Goal: Information Seeking & Learning: Learn about a topic

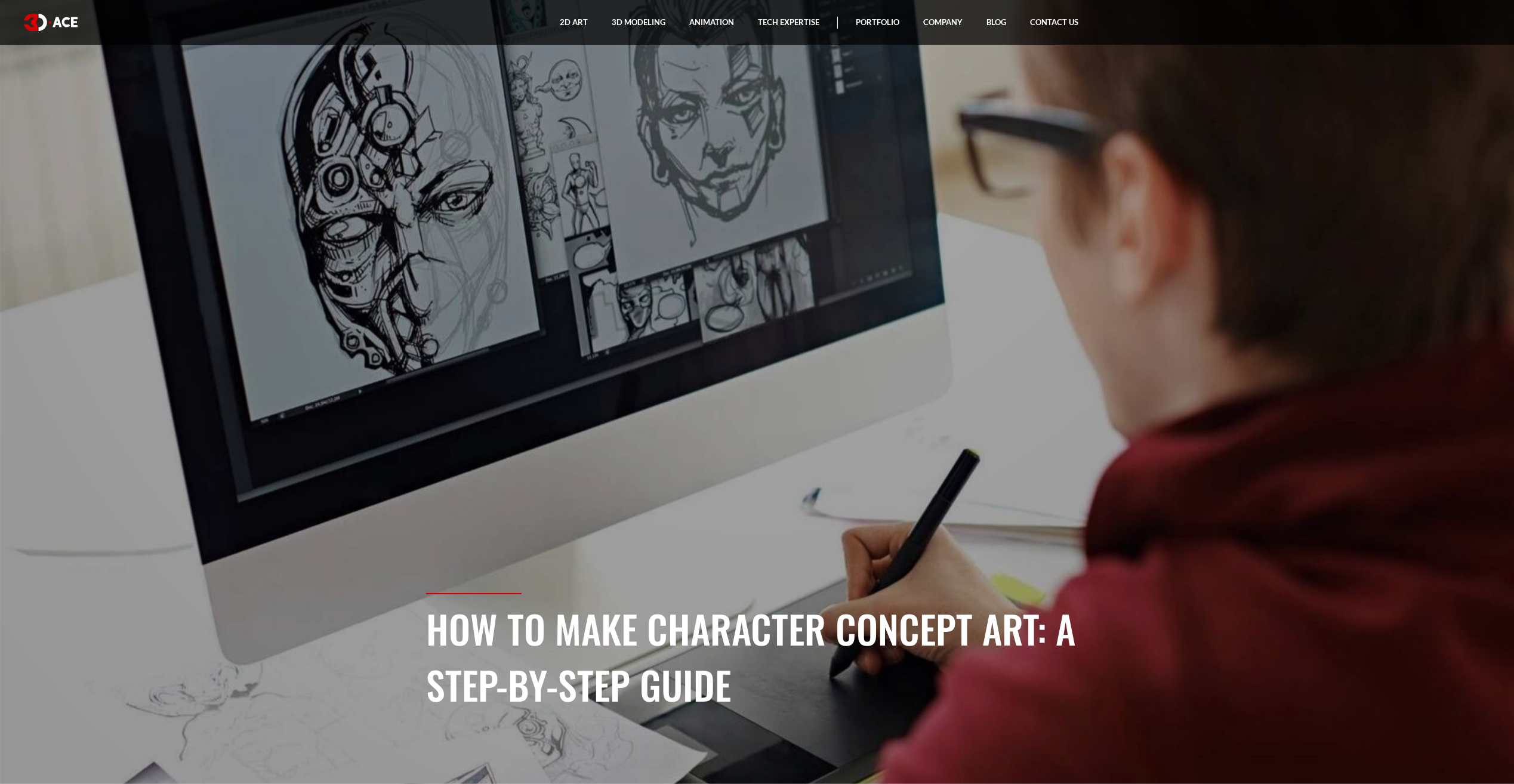
click at [35, 14] on img at bounding box center [50, 22] width 54 height 18
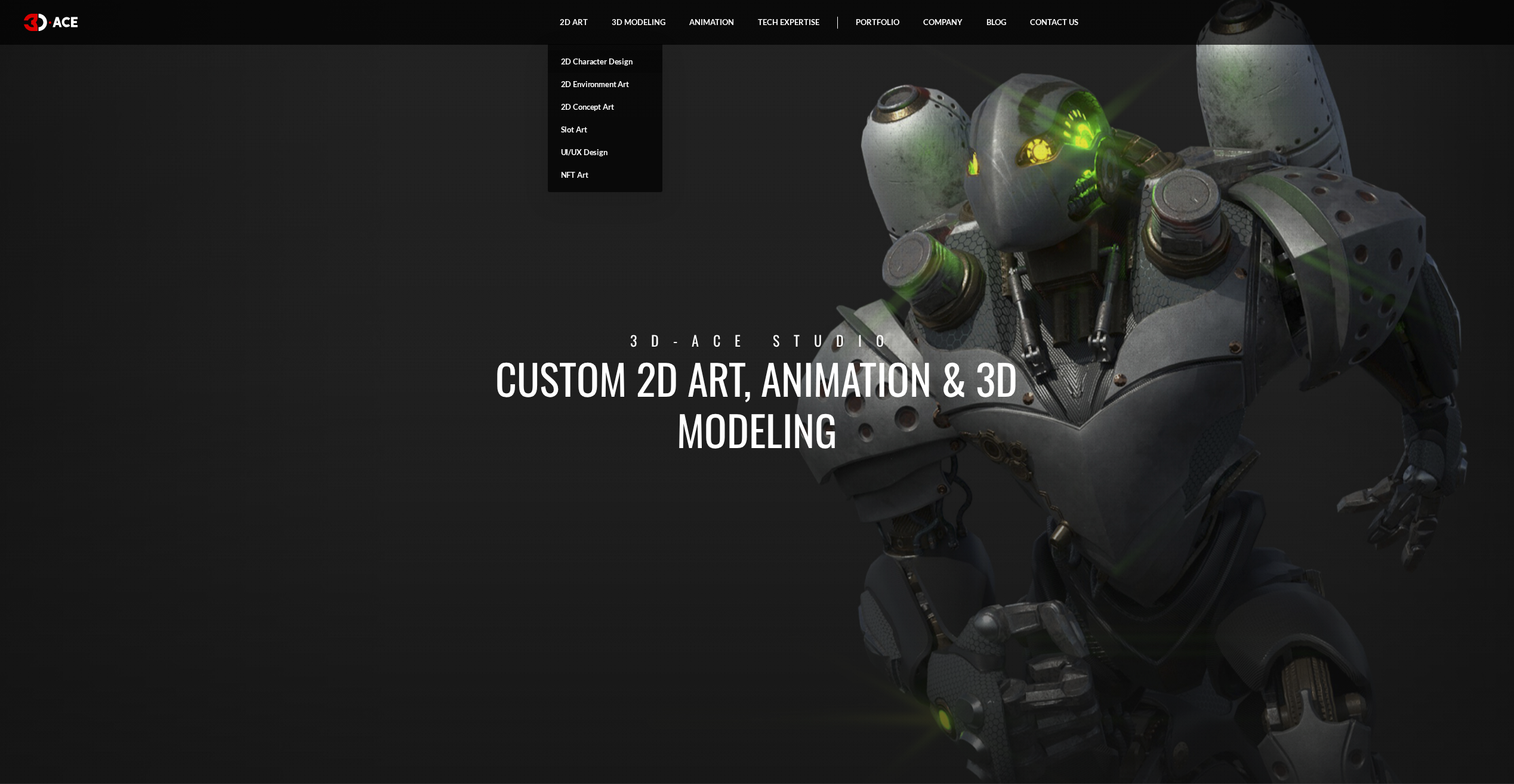
click at [591, 59] on link "2D Character Design" at bounding box center [604, 61] width 114 height 22
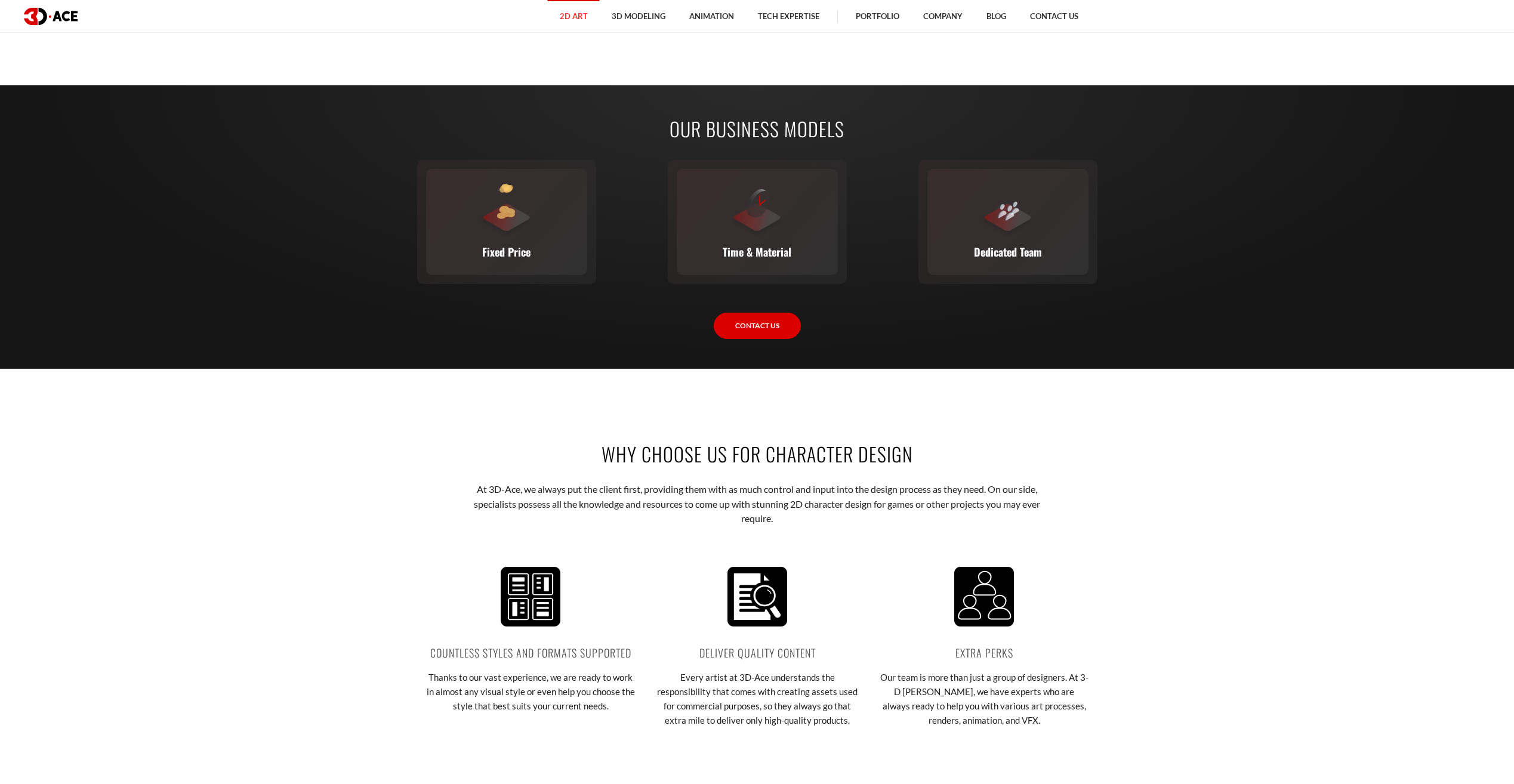
scroll to position [1850, 0]
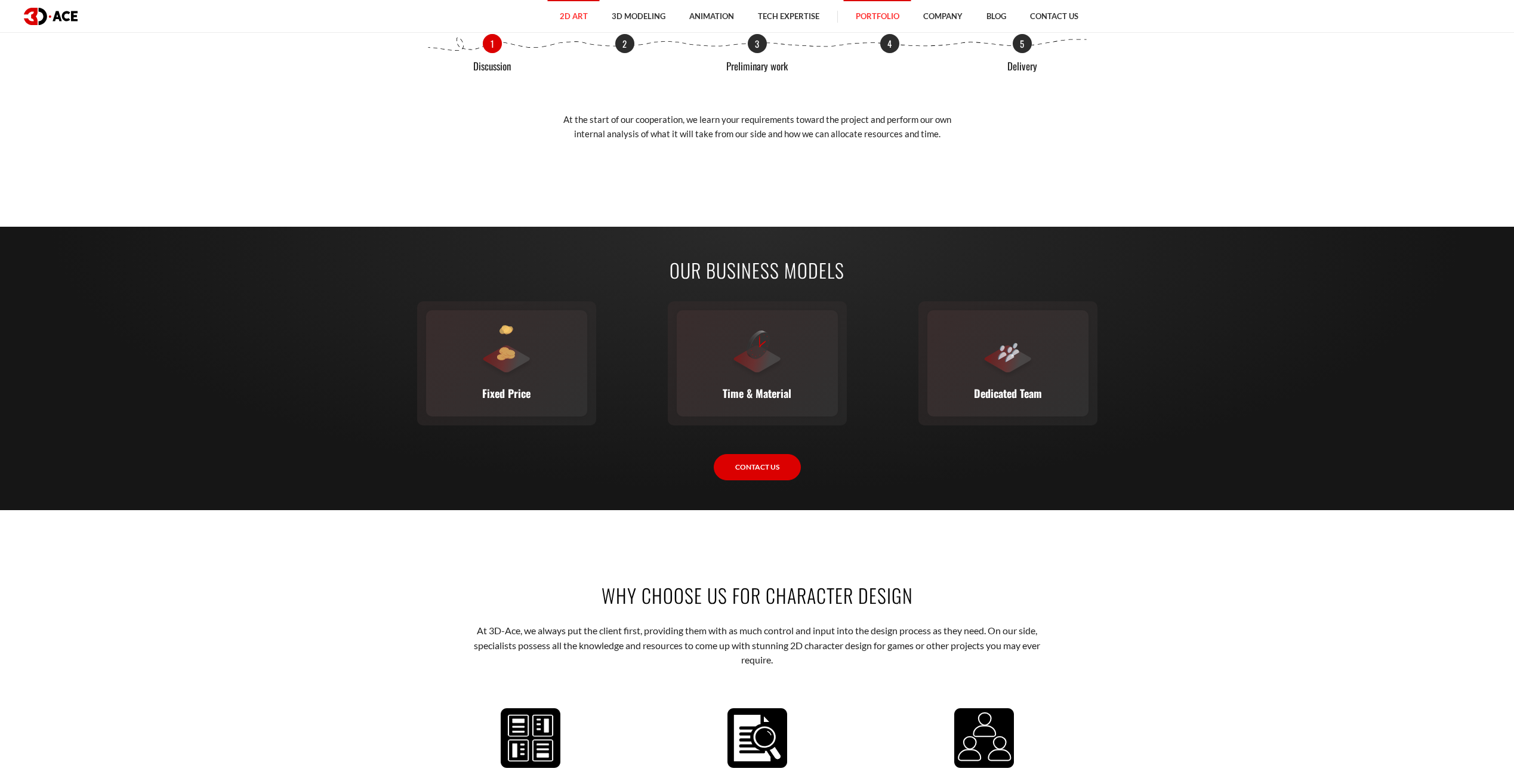
click at [872, 4] on link "Portfolio" at bounding box center [877, 16] width 67 height 33
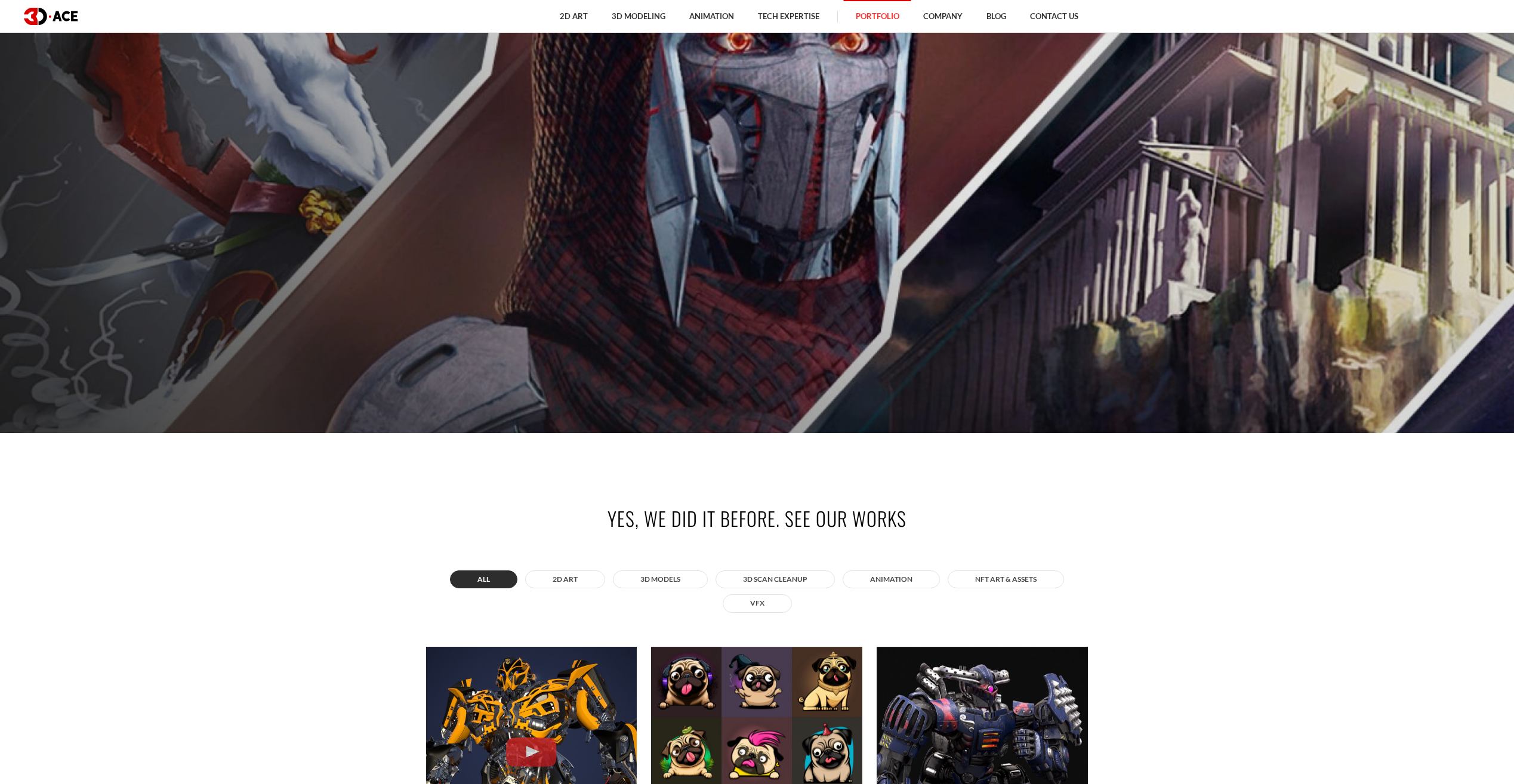
scroll to position [418, 0]
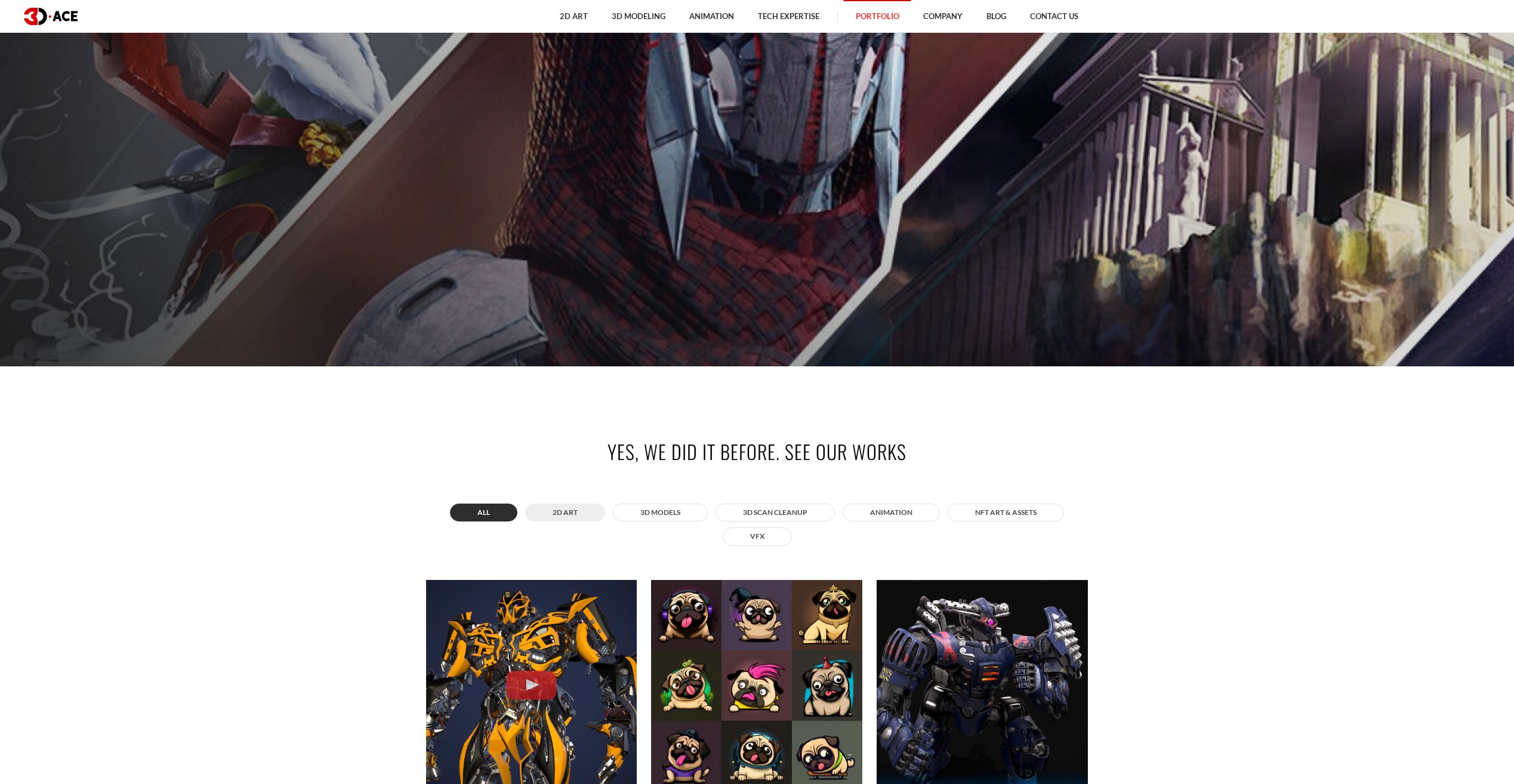
click at [560, 512] on button "2D ART" at bounding box center [565, 513] width 80 height 18
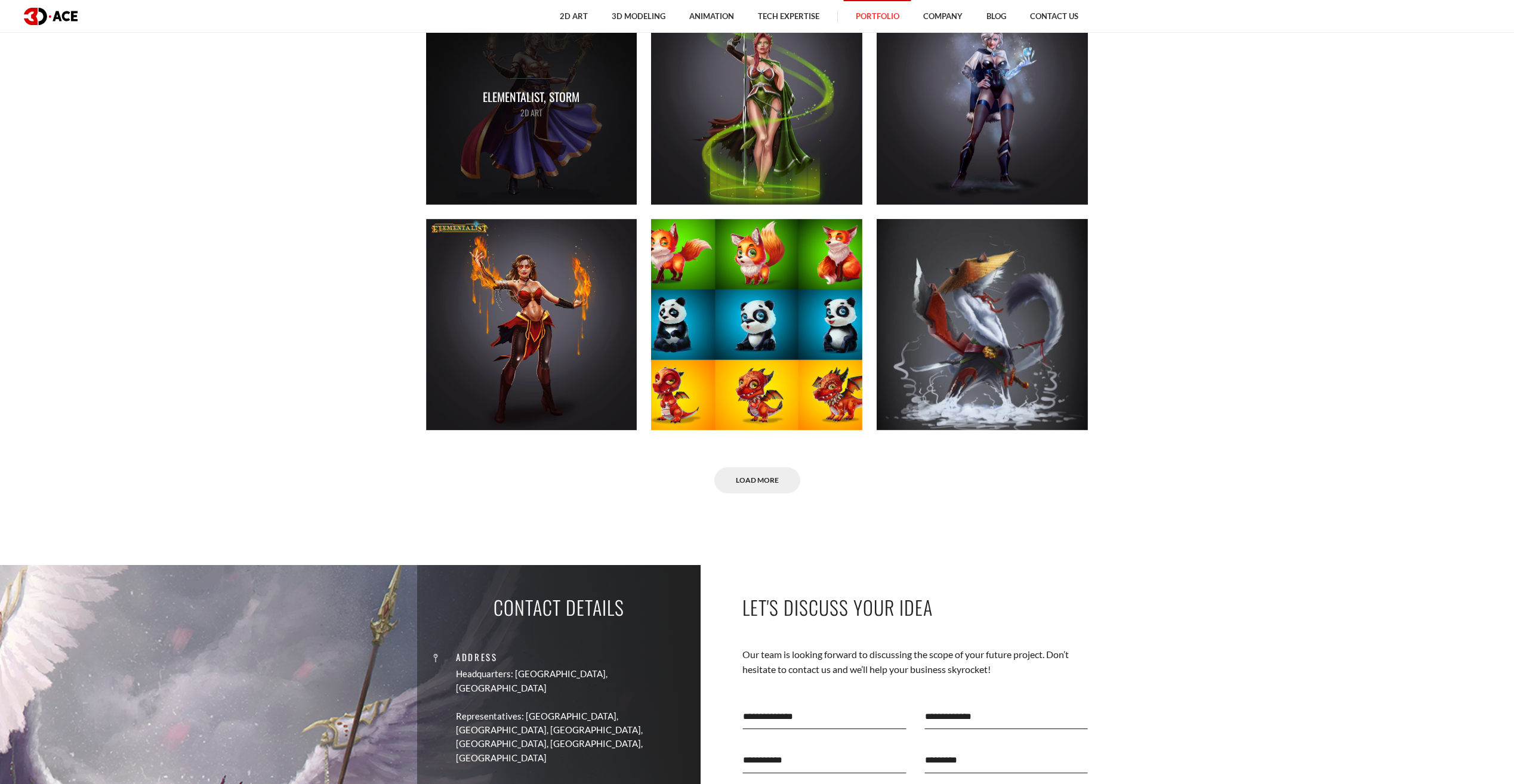
scroll to position [1015, 0]
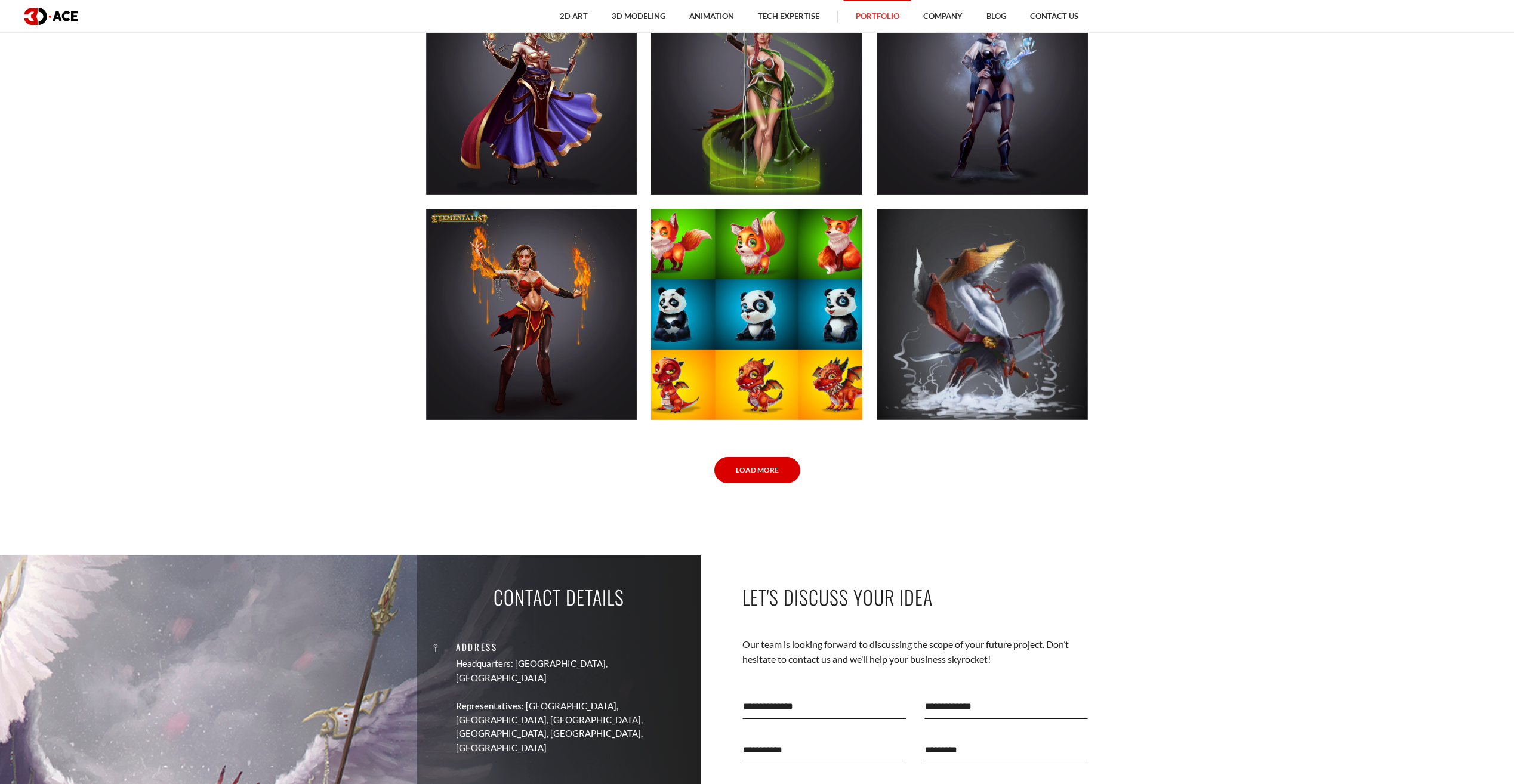
click at [772, 464] on link "Load More" at bounding box center [757, 471] width 86 height 27
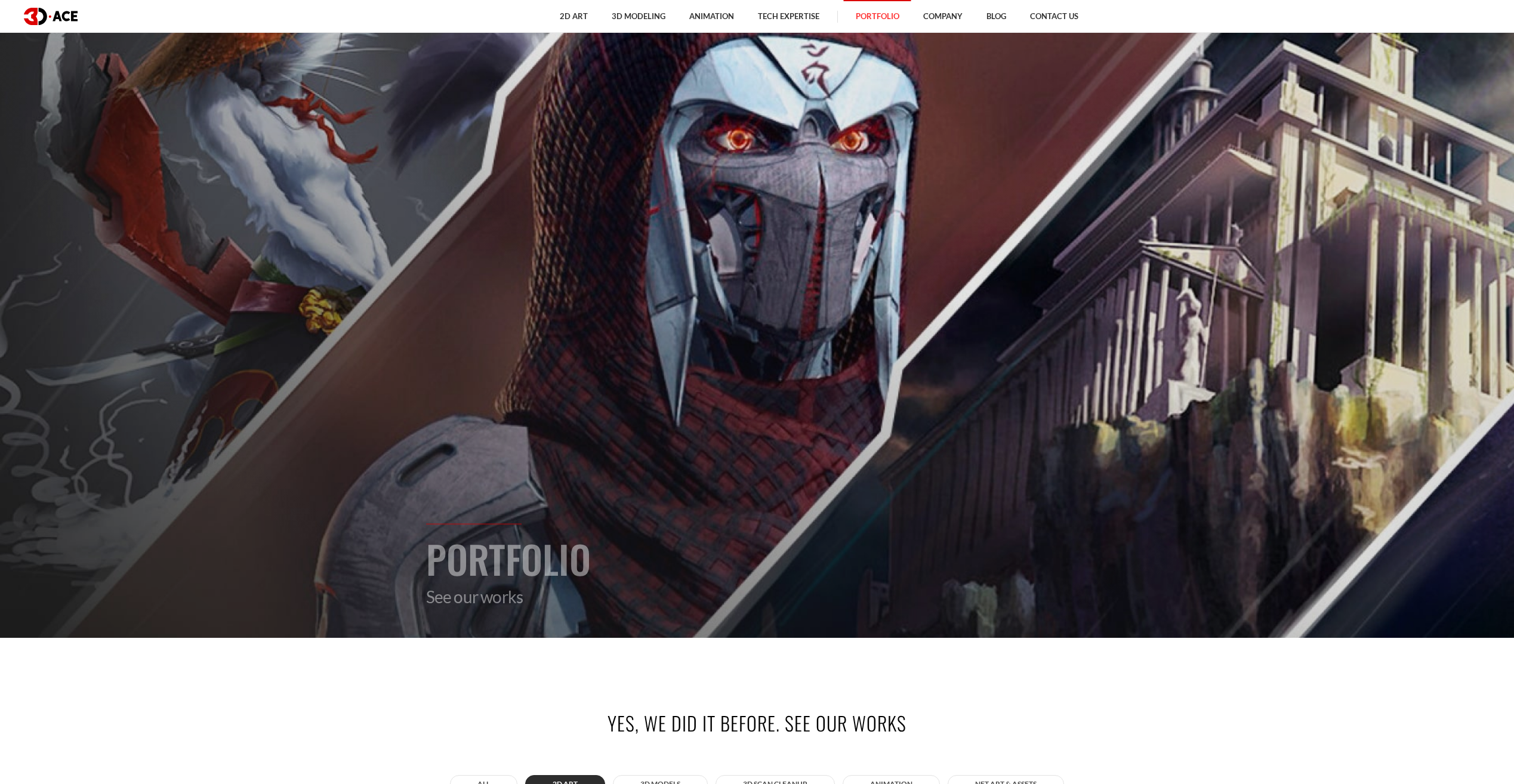
scroll to position [0, 0]
